Goal: Task Accomplishment & Management: Manage account settings

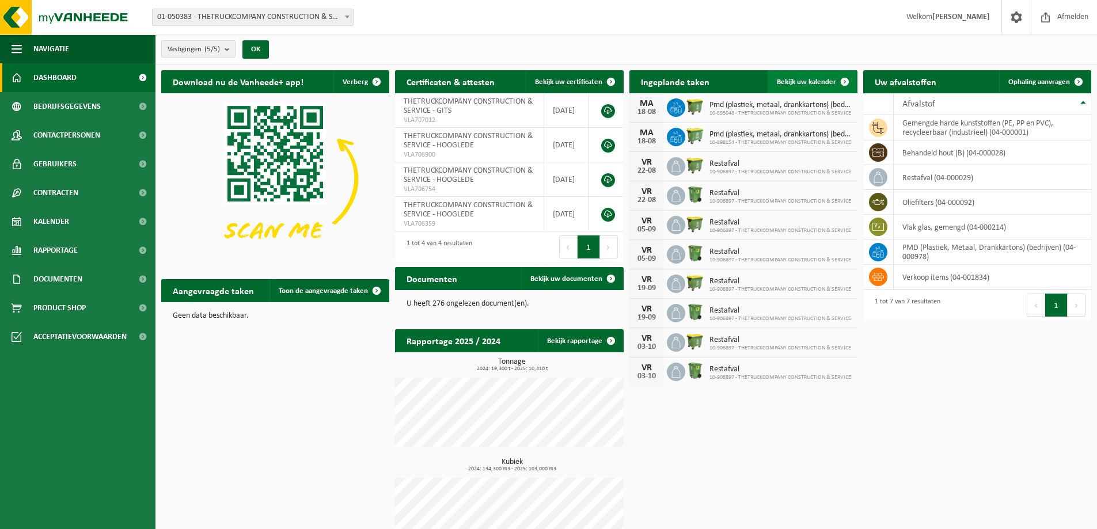
click at [829, 81] on span "Bekijk uw kalender" at bounding box center [806, 81] width 59 height 7
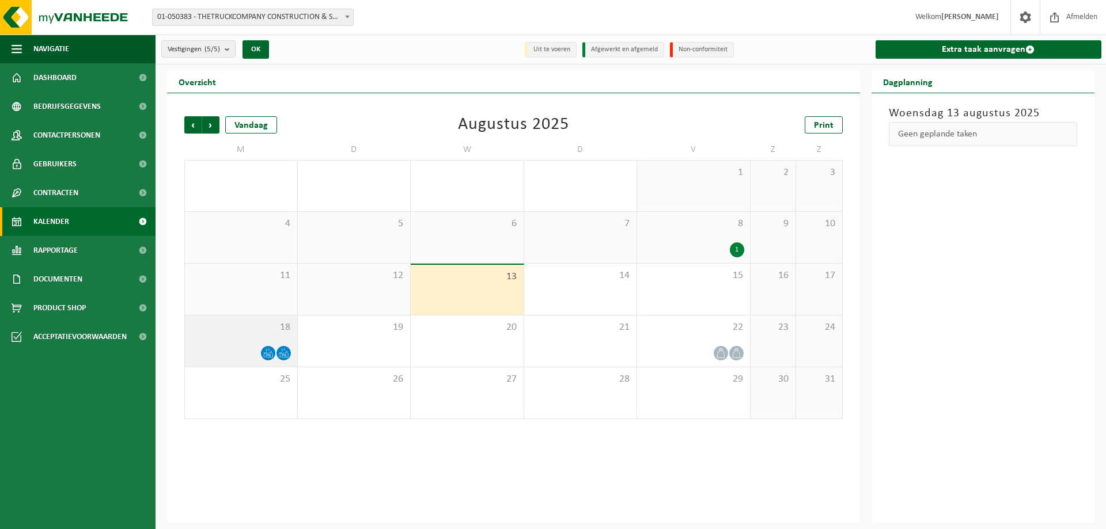
click at [265, 353] on icon at bounding box center [268, 353] width 10 height 10
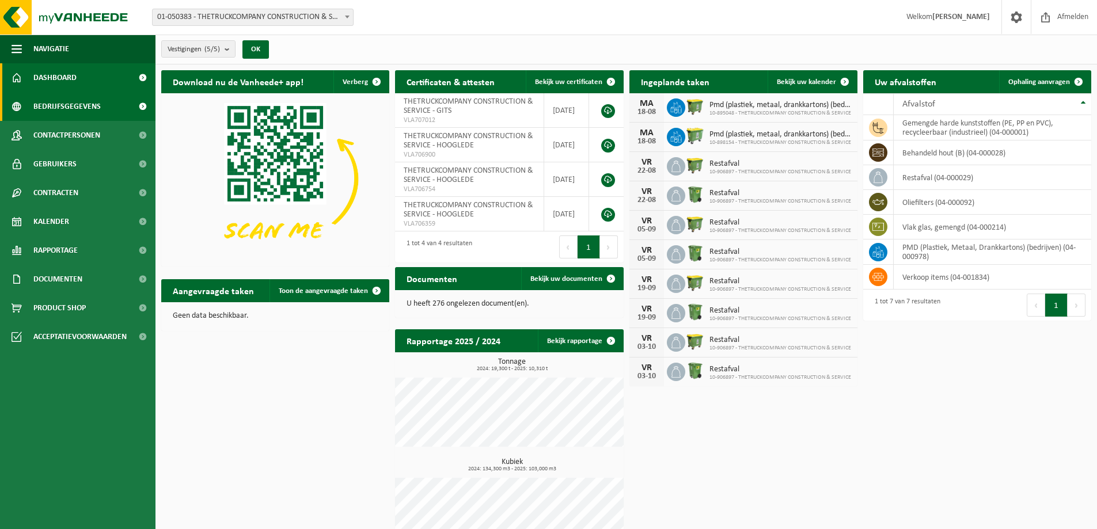
click at [81, 105] on span "Bedrijfsgegevens" at bounding box center [66, 106] width 67 height 29
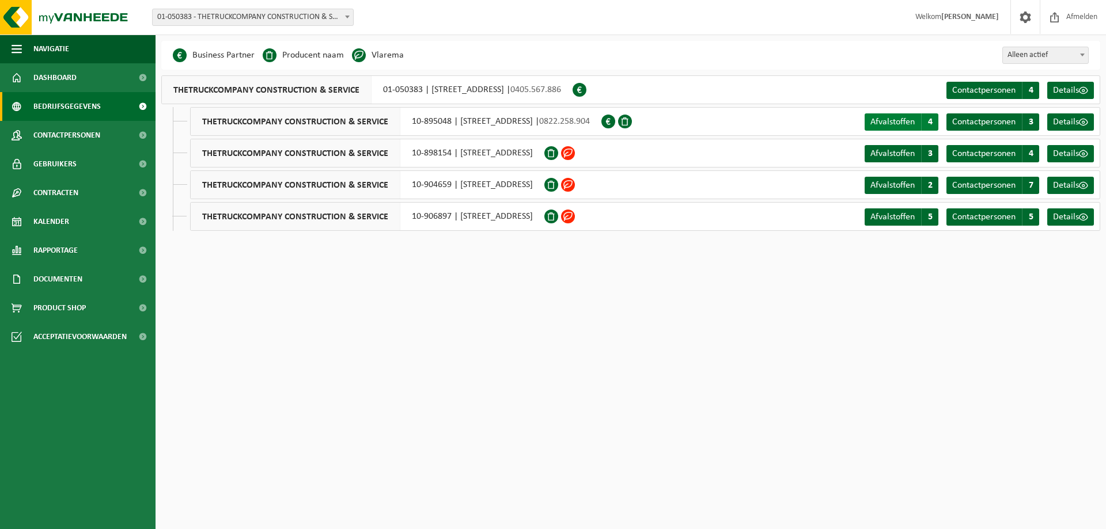
click at [895, 126] on span "Afvalstoffen" at bounding box center [892, 121] width 44 height 9
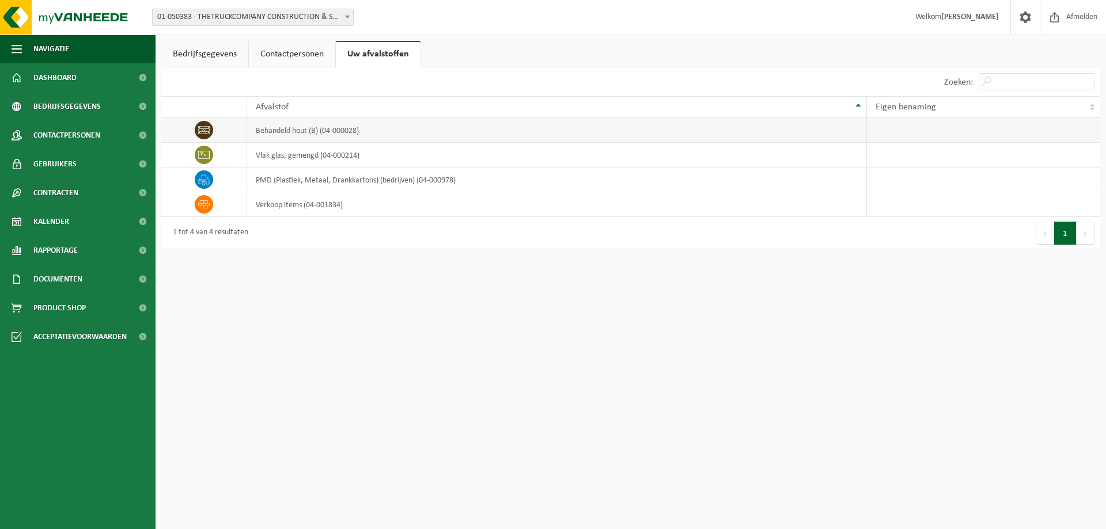
click at [201, 126] on icon at bounding box center [204, 130] width 12 height 12
click at [307, 45] on link "Contactpersonen" at bounding box center [292, 54] width 86 height 26
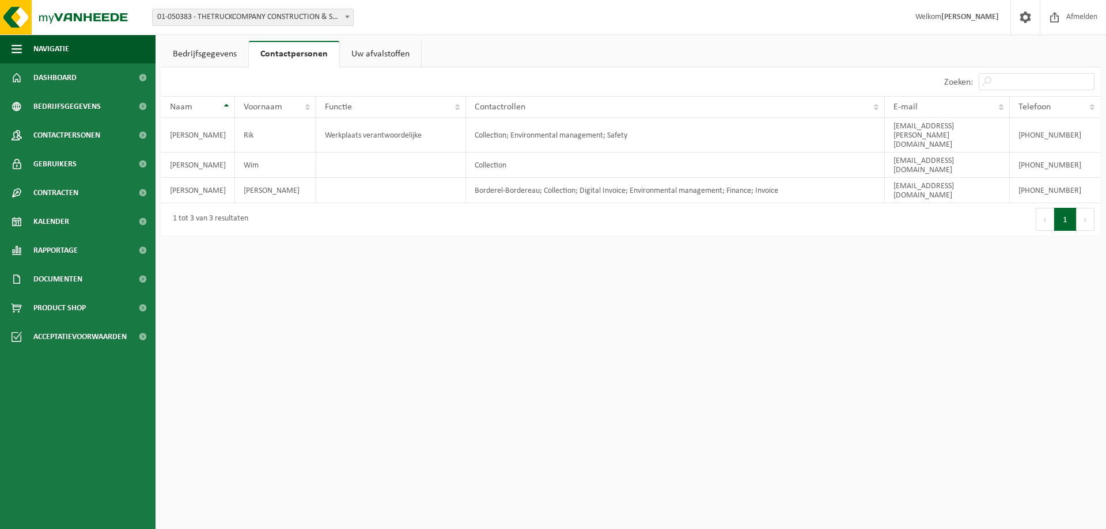
click at [369, 56] on link "Uw afvalstoffen" at bounding box center [380, 54] width 81 height 26
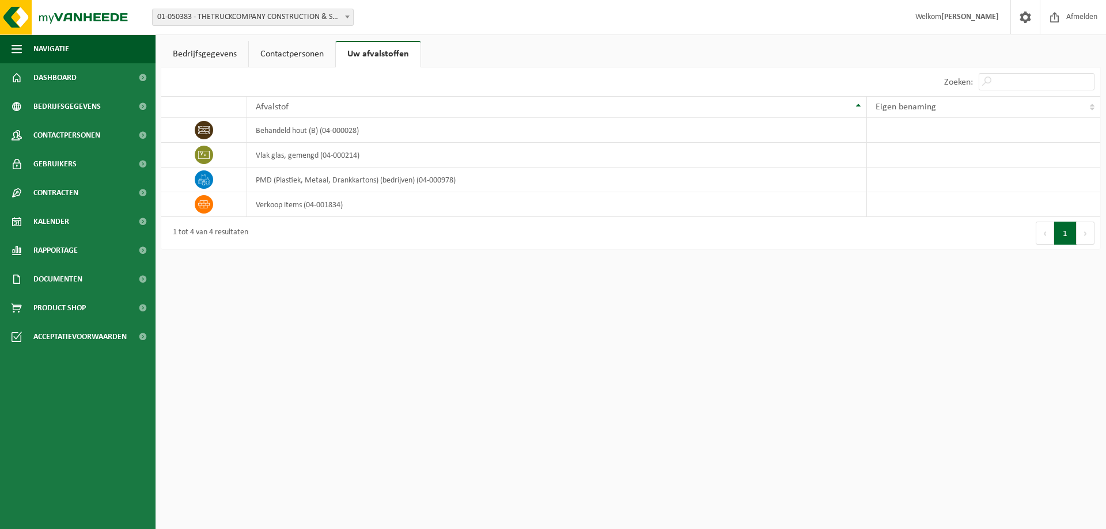
click at [209, 53] on link "Bedrijfsgegevens" at bounding box center [204, 54] width 87 height 26
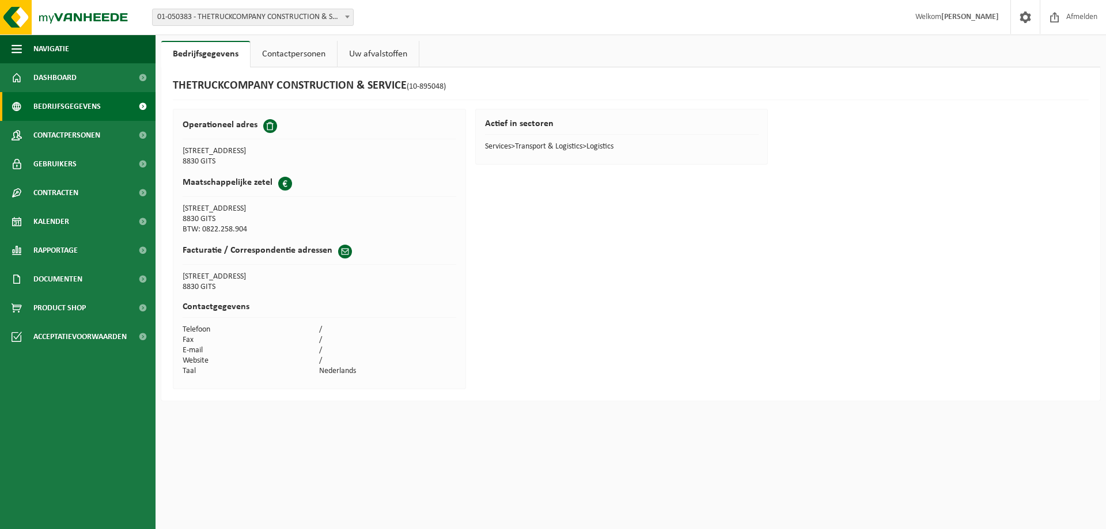
click at [75, 110] on span "Bedrijfsgegevens" at bounding box center [66, 106] width 67 height 29
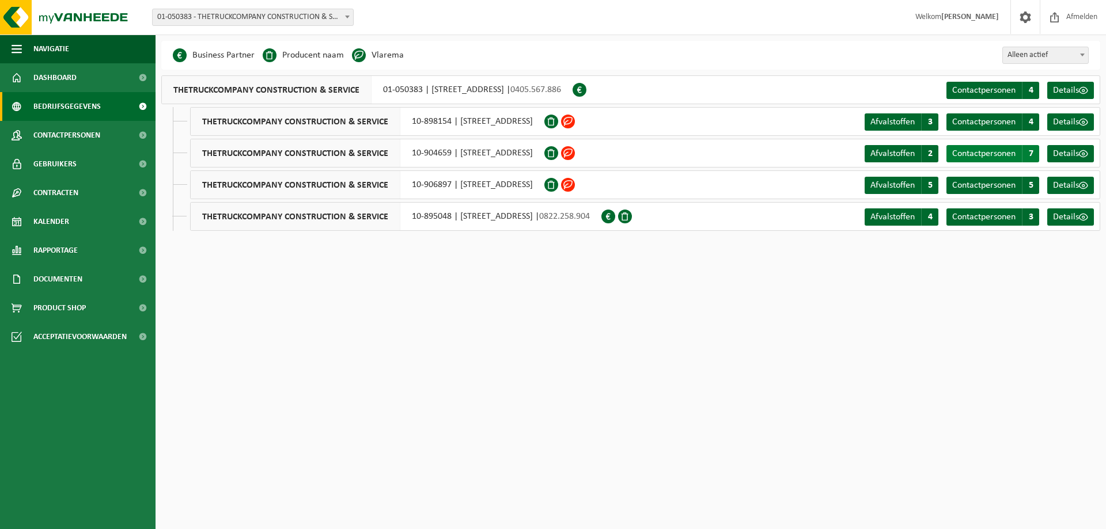
click at [1019, 155] on link "Contactpersonen C 7" at bounding box center [992, 153] width 93 height 17
click at [1061, 184] on span "Details" at bounding box center [1066, 185] width 26 height 9
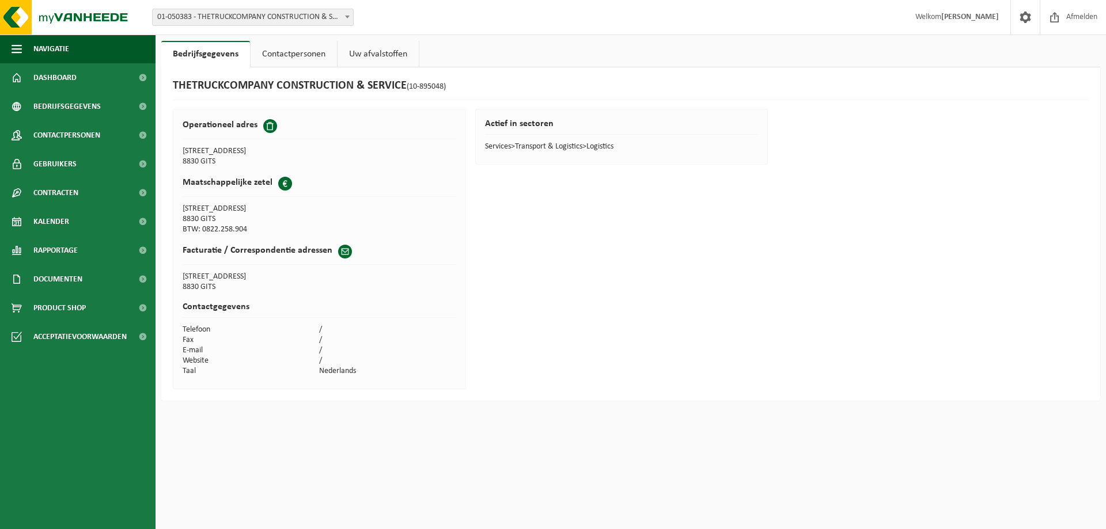
click at [269, 47] on link "Contactpersonen" at bounding box center [293, 54] width 86 height 26
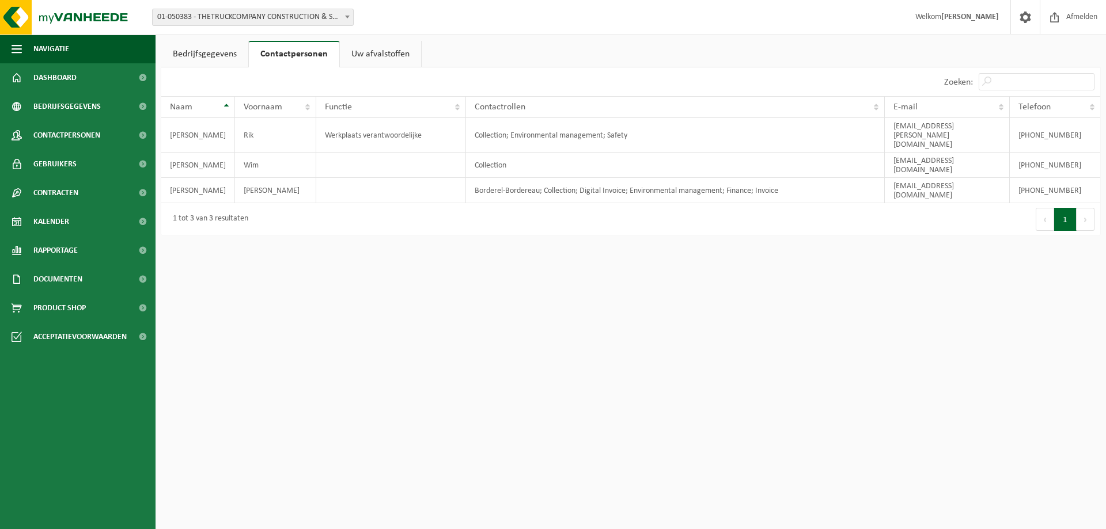
click at [362, 51] on link "Uw afvalstoffen" at bounding box center [380, 54] width 81 height 26
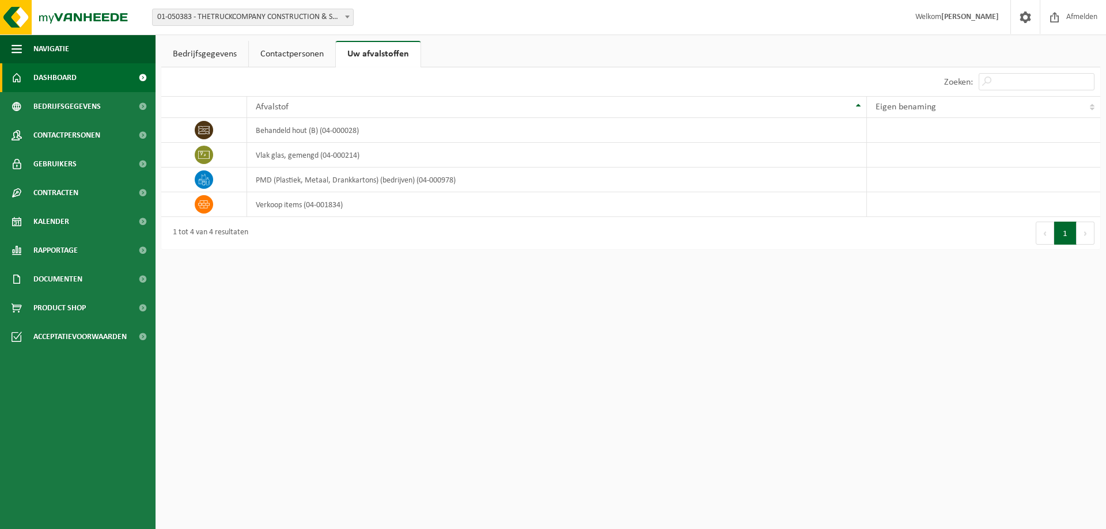
click at [71, 78] on span "Dashboard" at bounding box center [54, 77] width 43 height 29
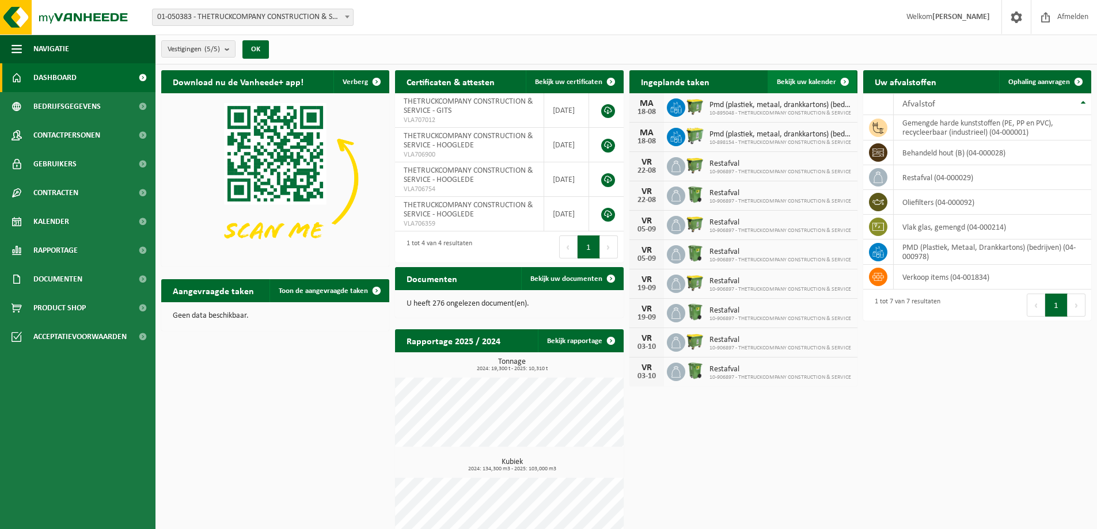
click at [817, 76] on link "Bekijk uw kalender" at bounding box center [812, 81] width 89 height 23
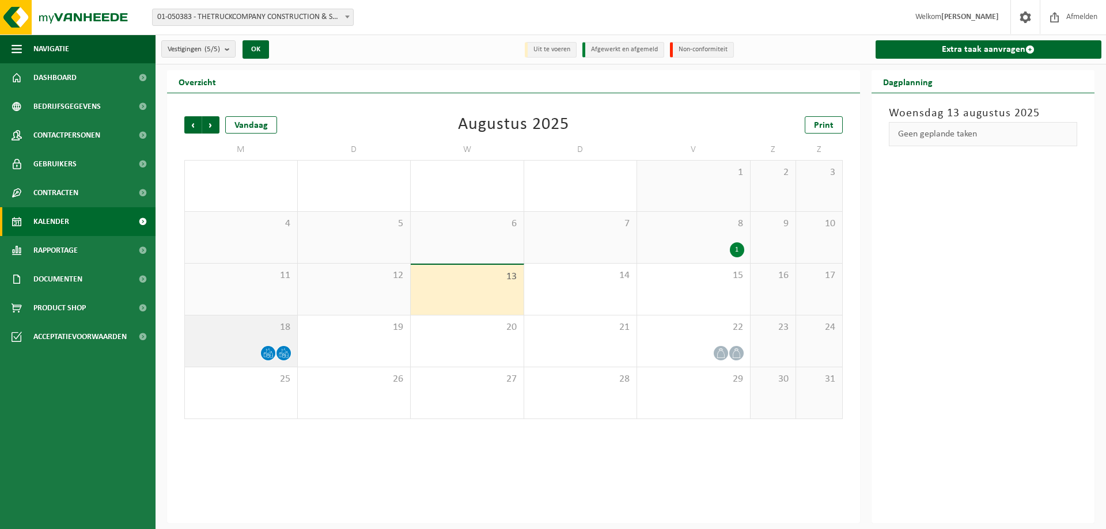
click at [270, 352] on icon at bounding box center [268, 353] width 10 height 10
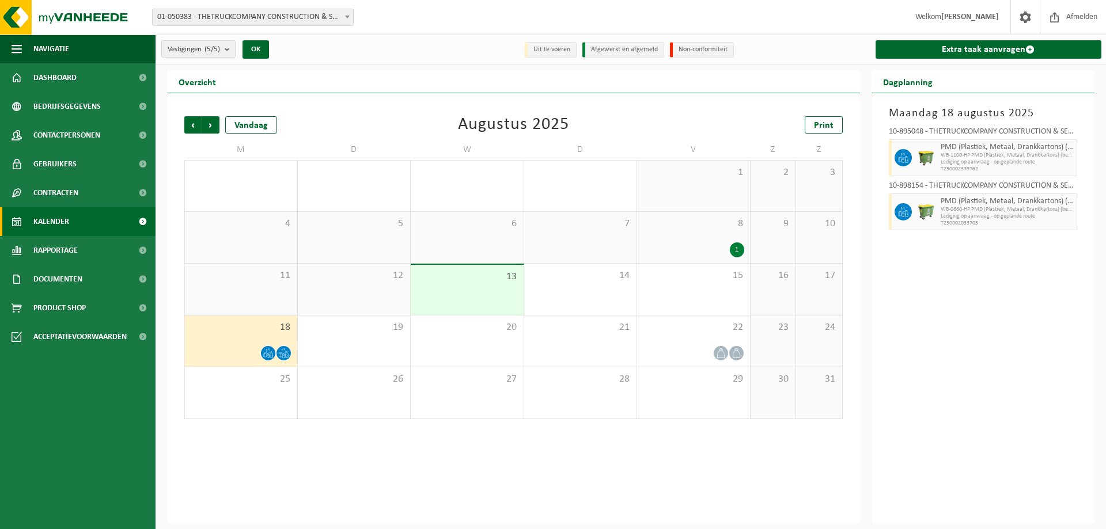
click at [271, 353] on icon at bounding box center [268, 353] width 10 height 10
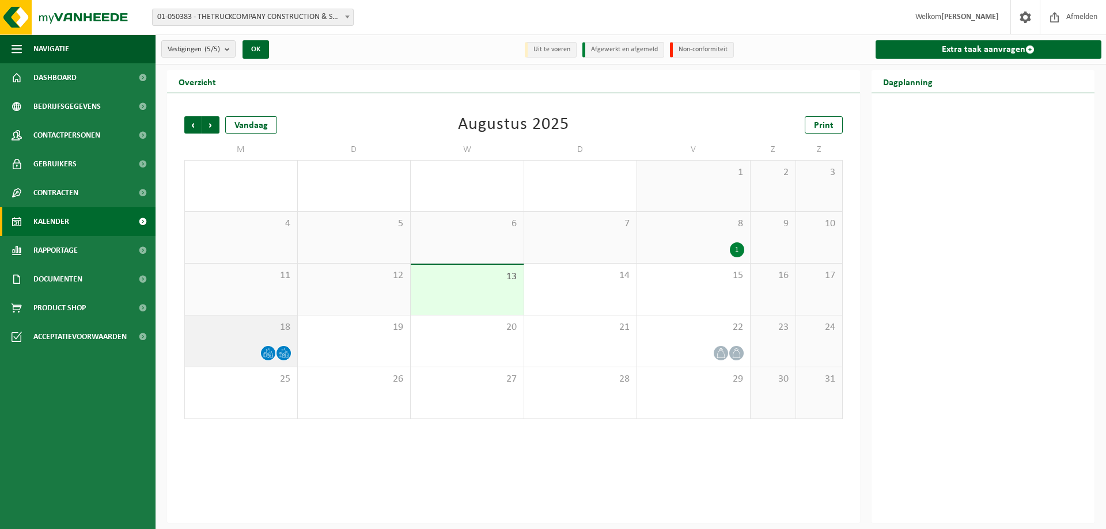
click at [259, 333] on span "18" at bounding box center [241, 327] width 101 height 13
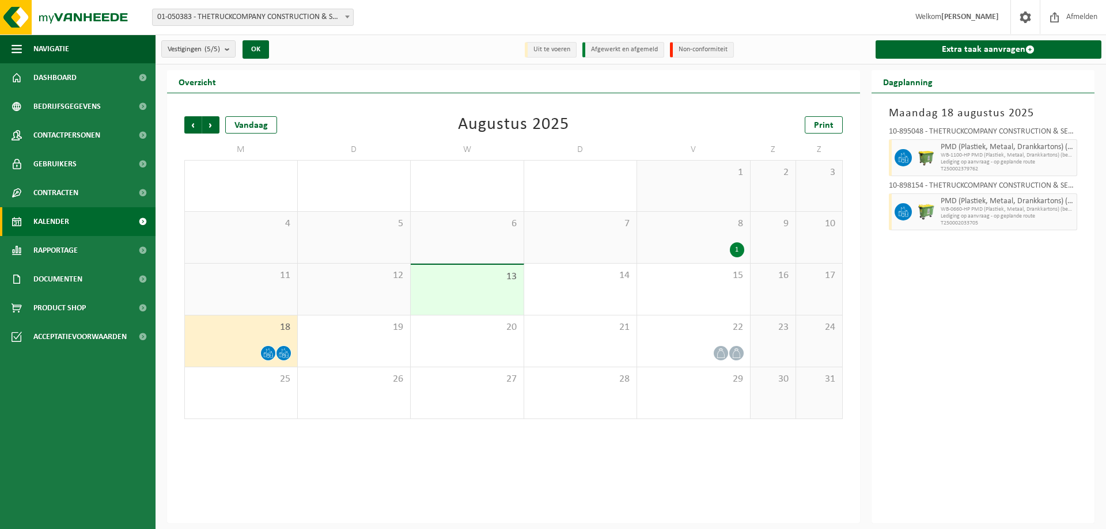
click at [739, 251] on div "1" at bounding box center [737, 249] width 14 height 15
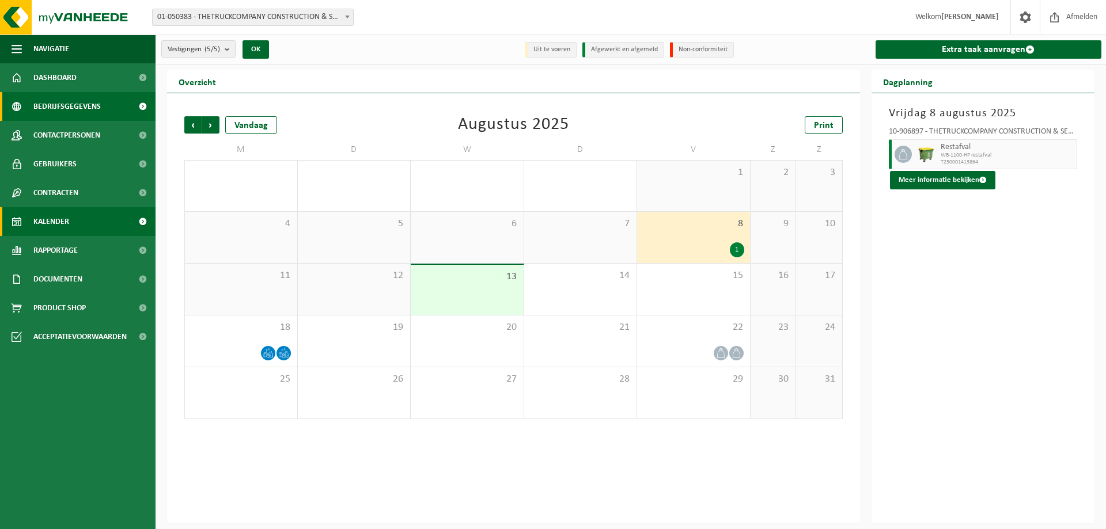
click at [83, 103] on span "Bedrijfsgegevens" at bounding box center [66, 106] width 67 height 29
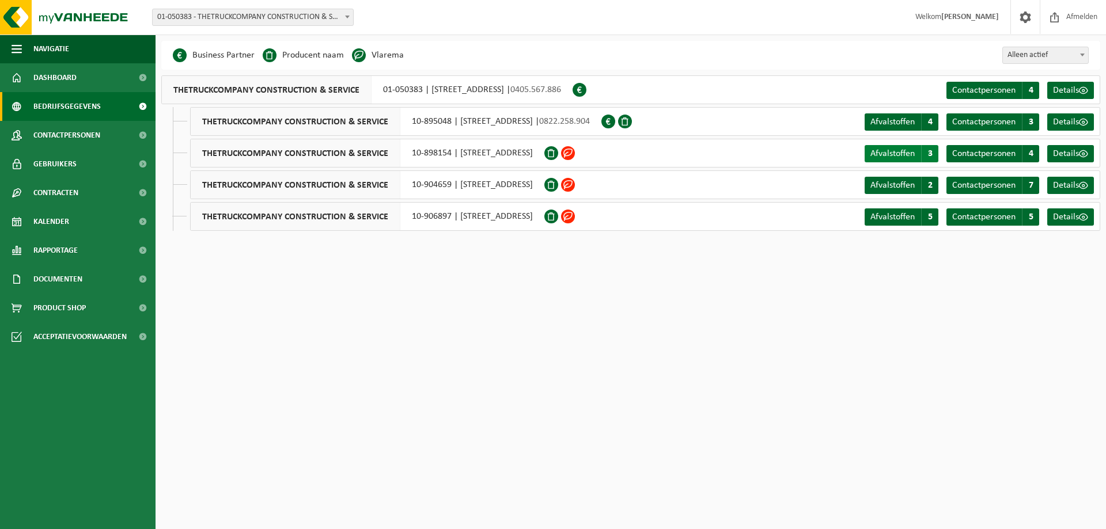
click at [931, 151] on span "3" at bounding box center [929, 153] width 17 height 17
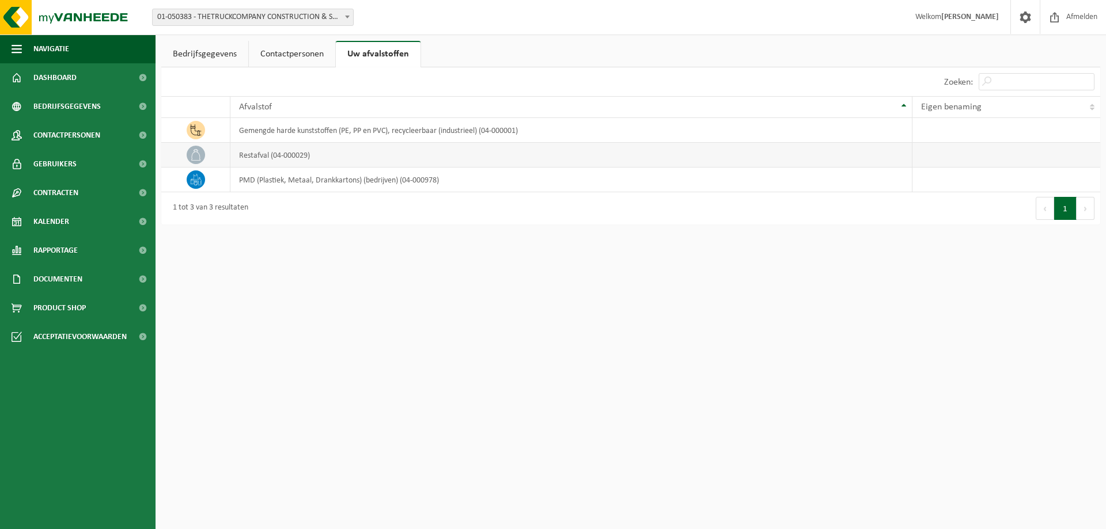
click at [194, 152] on icon at bounding box center [195, 155] width 9 height 12
click at [283, 156] on td "restafval (04-000029)" at bounding box center [571, 155] width 682 height 25
drag, startPoint x: 318, startPoint y: 157, endPoint x: 306, endPoint y: 156, distance: 12.7
click at [317, 157] on td "restafval (04-000029)" at bounding box center [571, 155] width 682 height 25
click at [63, 192] on span "Contracten" at bounding box center [55, 193] width 45 height 29
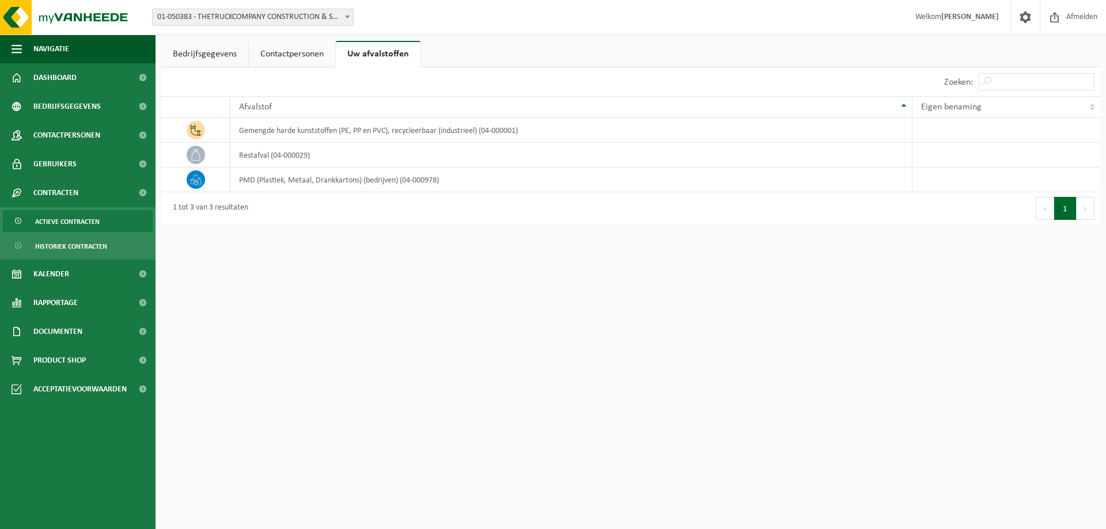
click at [74, 229] on span "Actieve contracten" at bounding box center [67, 222] width 64 height 22
